Goal: Transaction & Acquisition: Obtain resource

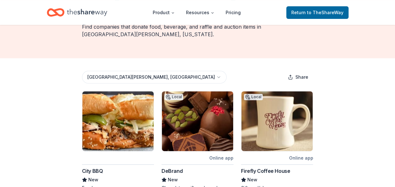
scroll to position [72, 0]
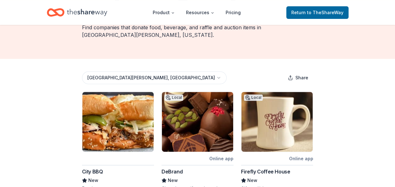
click at [218, 168] on div "DeBrand" at bounding box center [198, 172] width 72 height 8
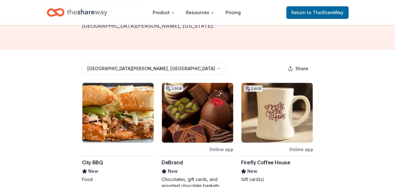
scroll to position [82, 0]
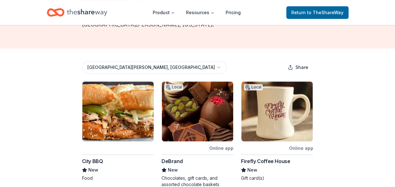
click at [98, 107] on img at bounding box center [117, 111] width 71 height 60
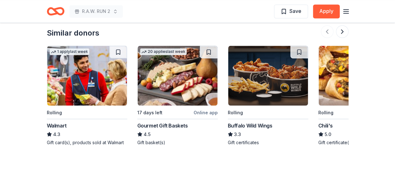
scroll to position [578, 0]
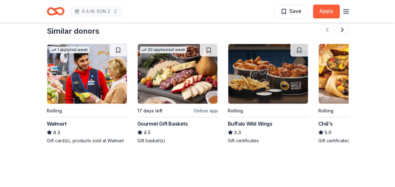
click at [242, 122] on div "Buffalo Wild Wings" at bounding box center [250, 124] width 45 height 8
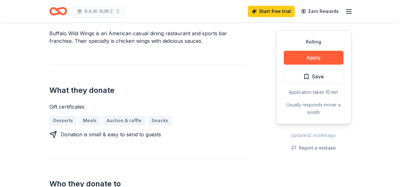
scroll to position [194, 0]
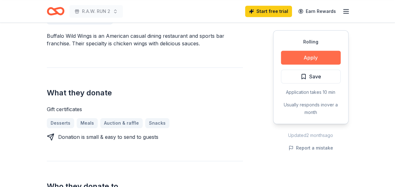
click at [308, 57] on button "Apply" at bounding box center [311, 58] width 60 height 14
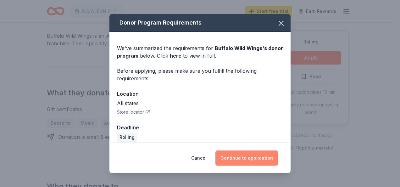
click at [256, 157] on button "Continue to application" at bounding box center [246, 157] width 63 height 15
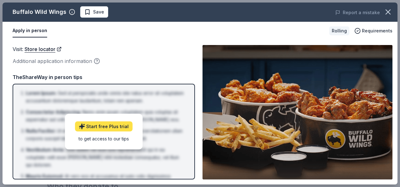
click at [93, 125] on link "Start free Plus trial" at bounding box center [104, 126] width 58 height 10
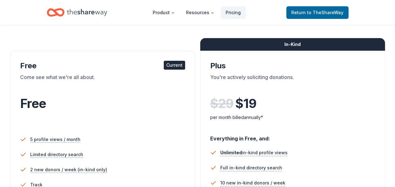
scroll to position [114, 0]
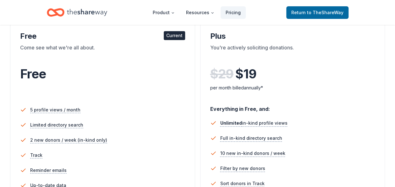
click at [174, 35] on div "Current" at bounding box center [174, 35] width 21 height 9
click at [171, 38] on div "Current" at bounding box center [174, 35] width 21 height 9
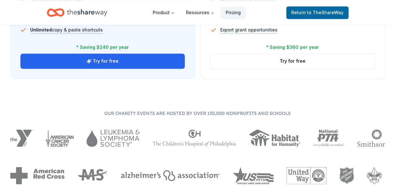
scroll to position [0, 0]
